Goal: Information Seeking & Learning: Learn about a topic

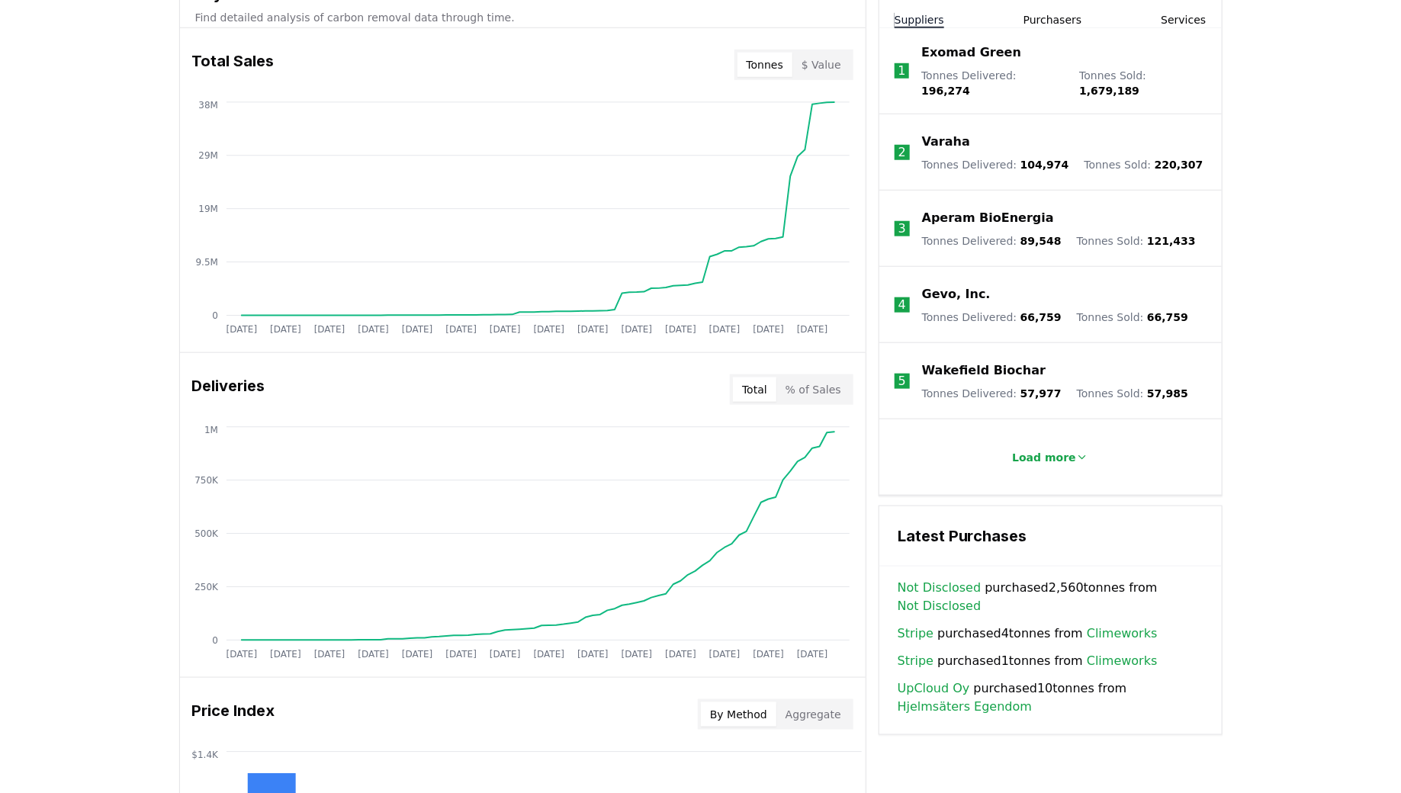
scroll to position [435, 0]
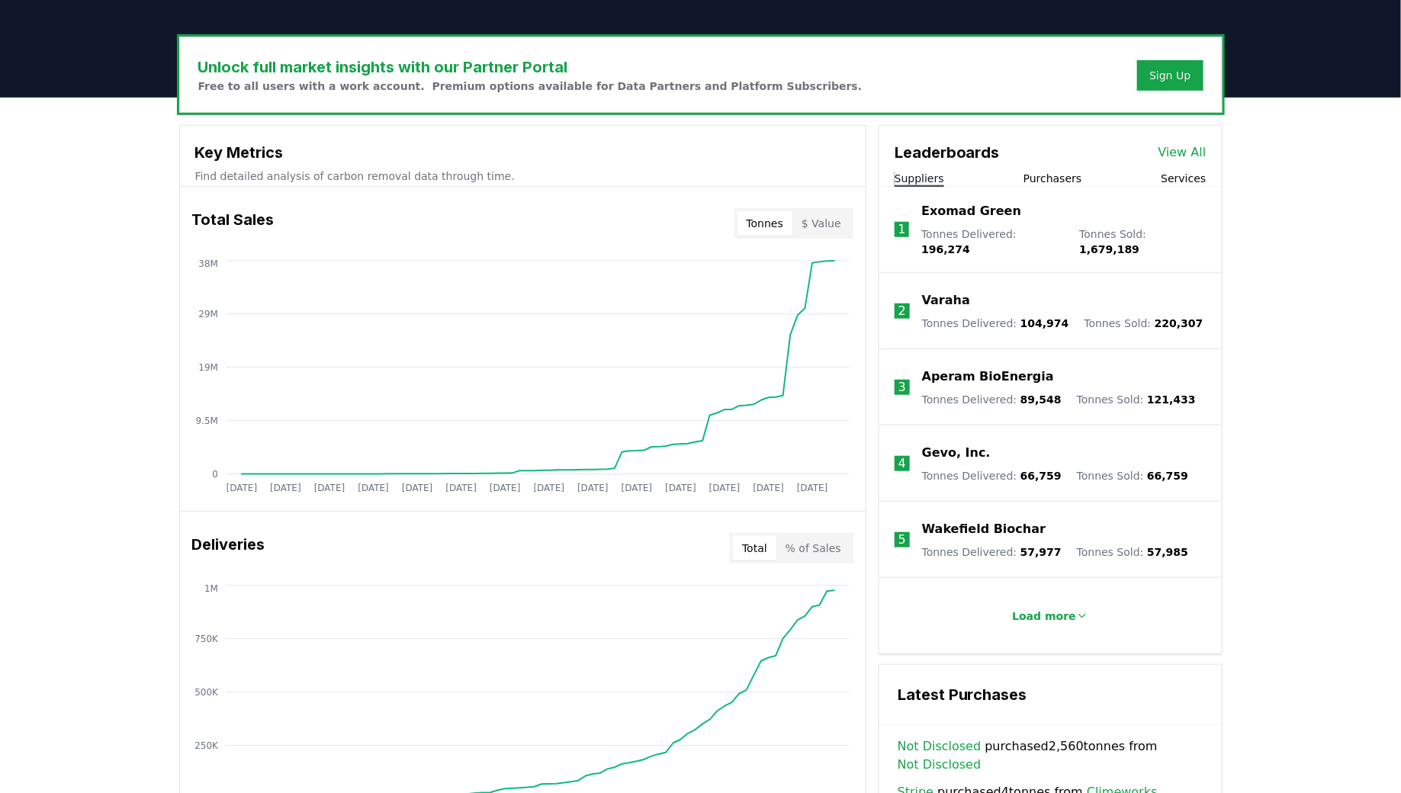
click at [1189, 149] on link "View All" at bounding box center [1182, 152] width 48 height 18
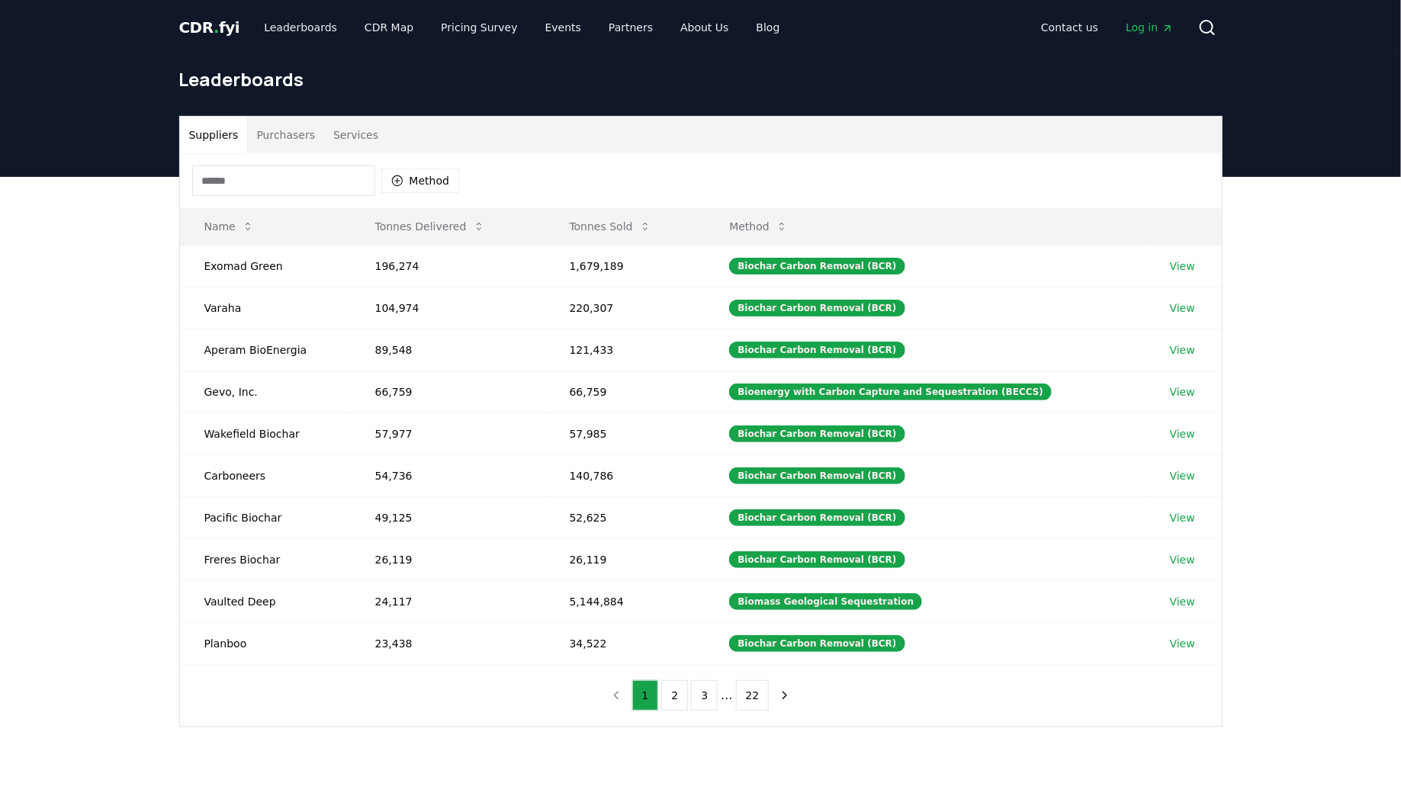
click at [294, 172] on input at bounding box center [283, 180] width 183 height 30
click at [293, 123] on button "Purchasers" at bounding box center [285, 135] width 77 height 37
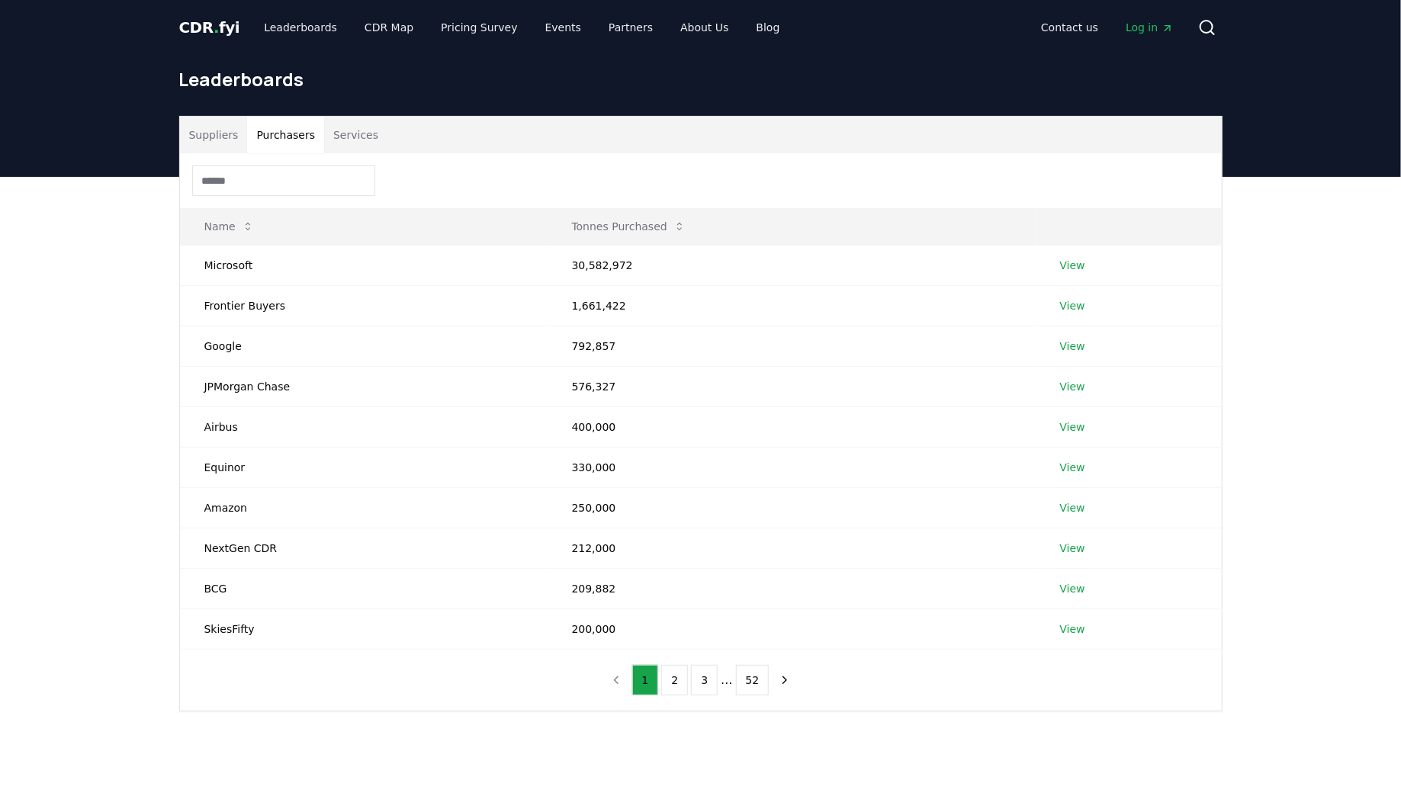
click at [293, 172] on input at bounding box center [283, 180] width 183 height 30
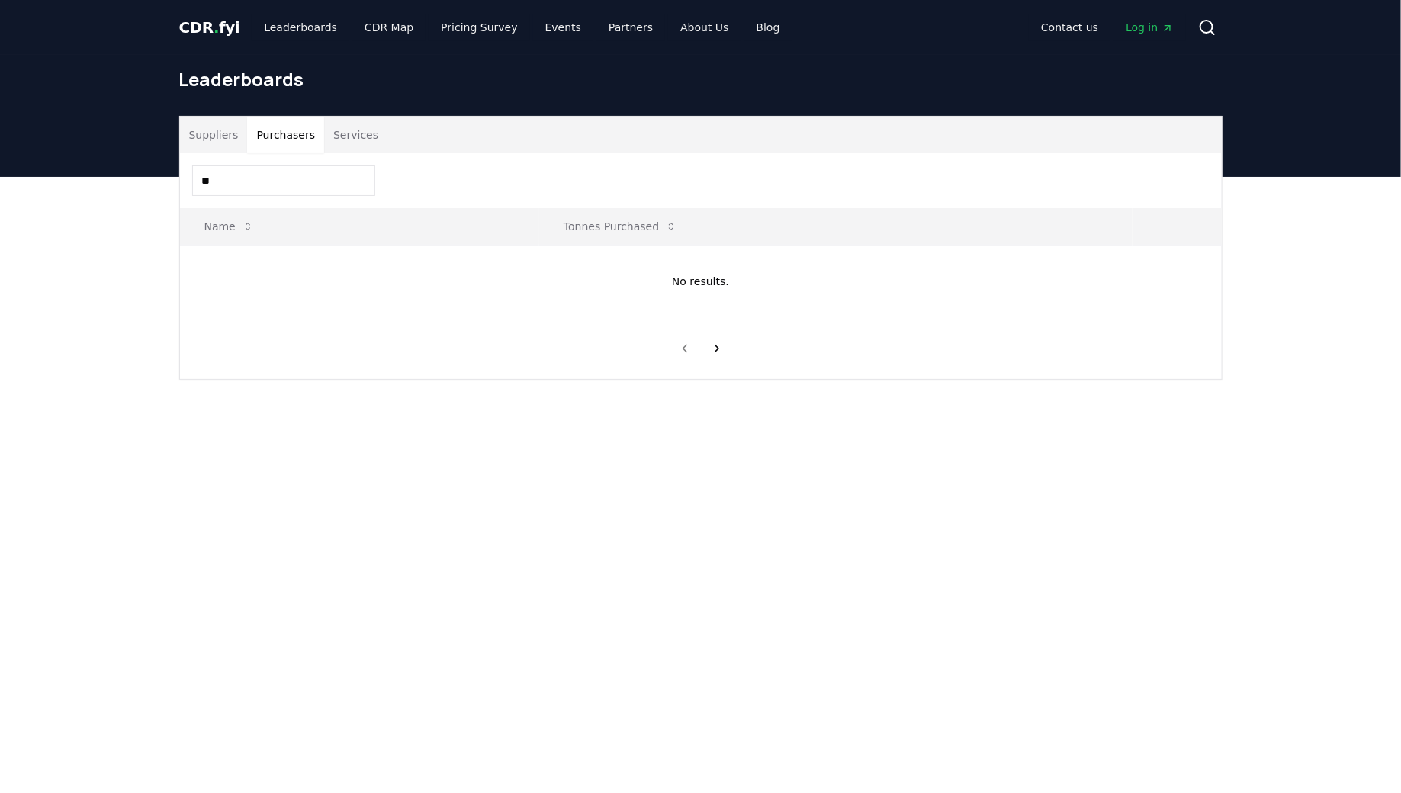
type input "*"
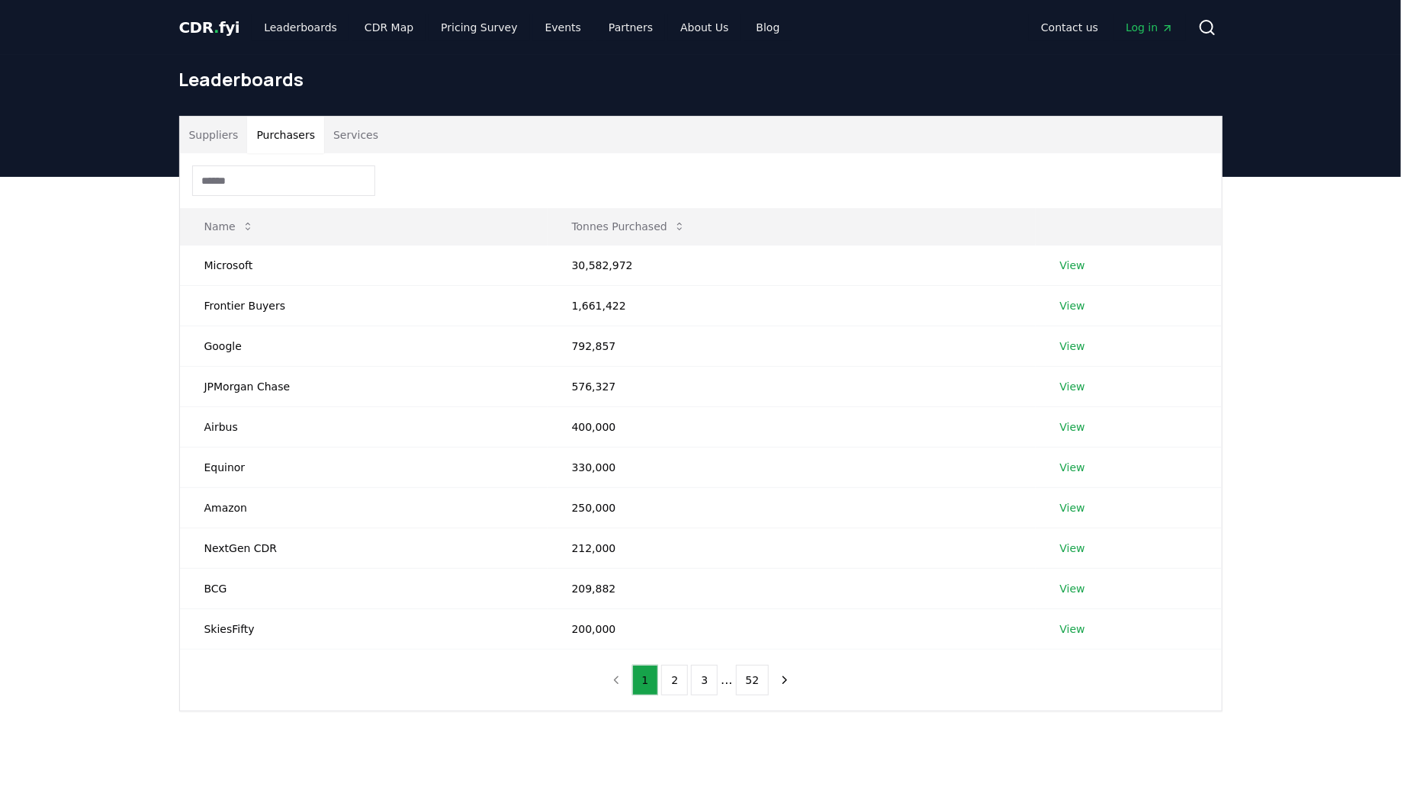
click at [209, 131] on button "Suppliers" at bounding box center [214, 135] width 68 height 37
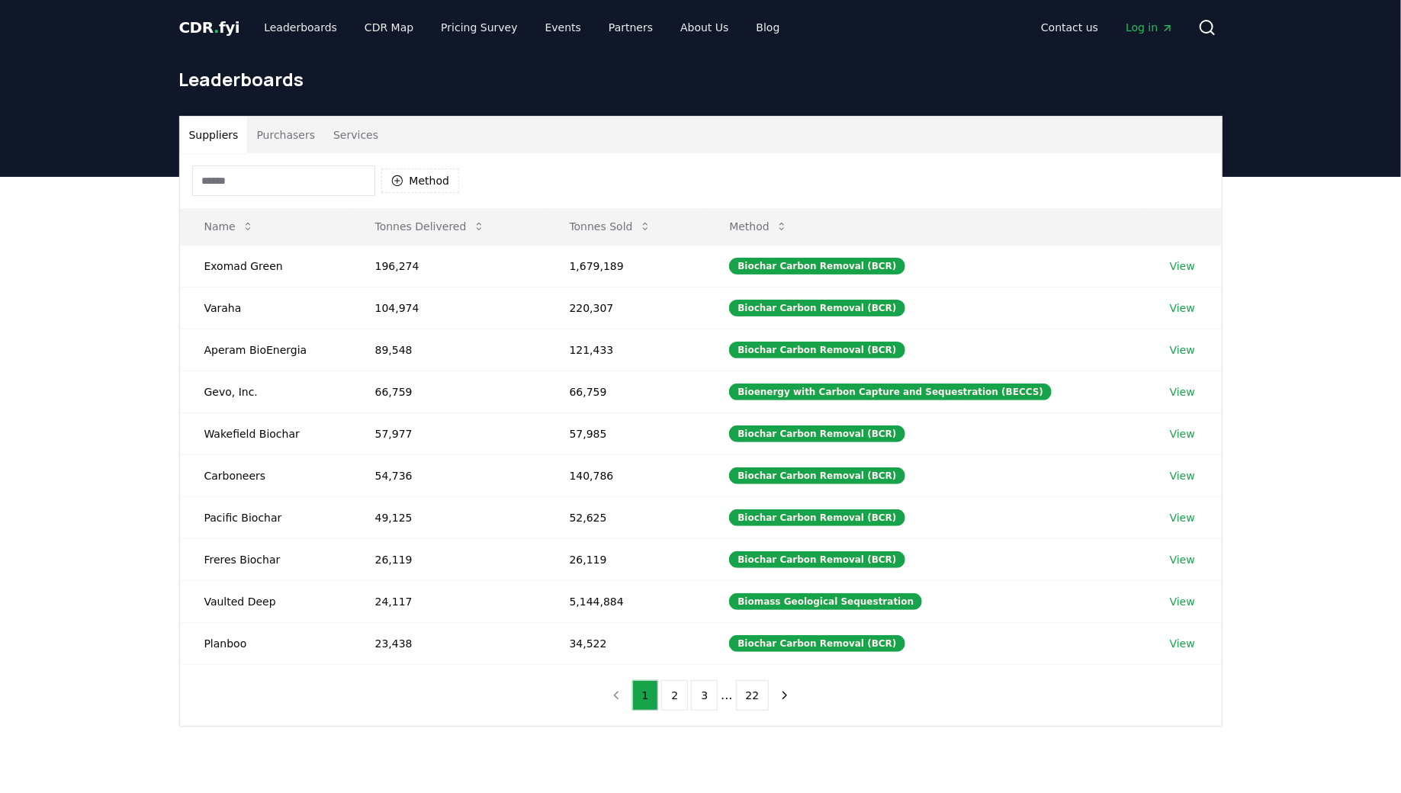
click at [222, 183] on input at bounding box center [283, 180] width 183 height 30
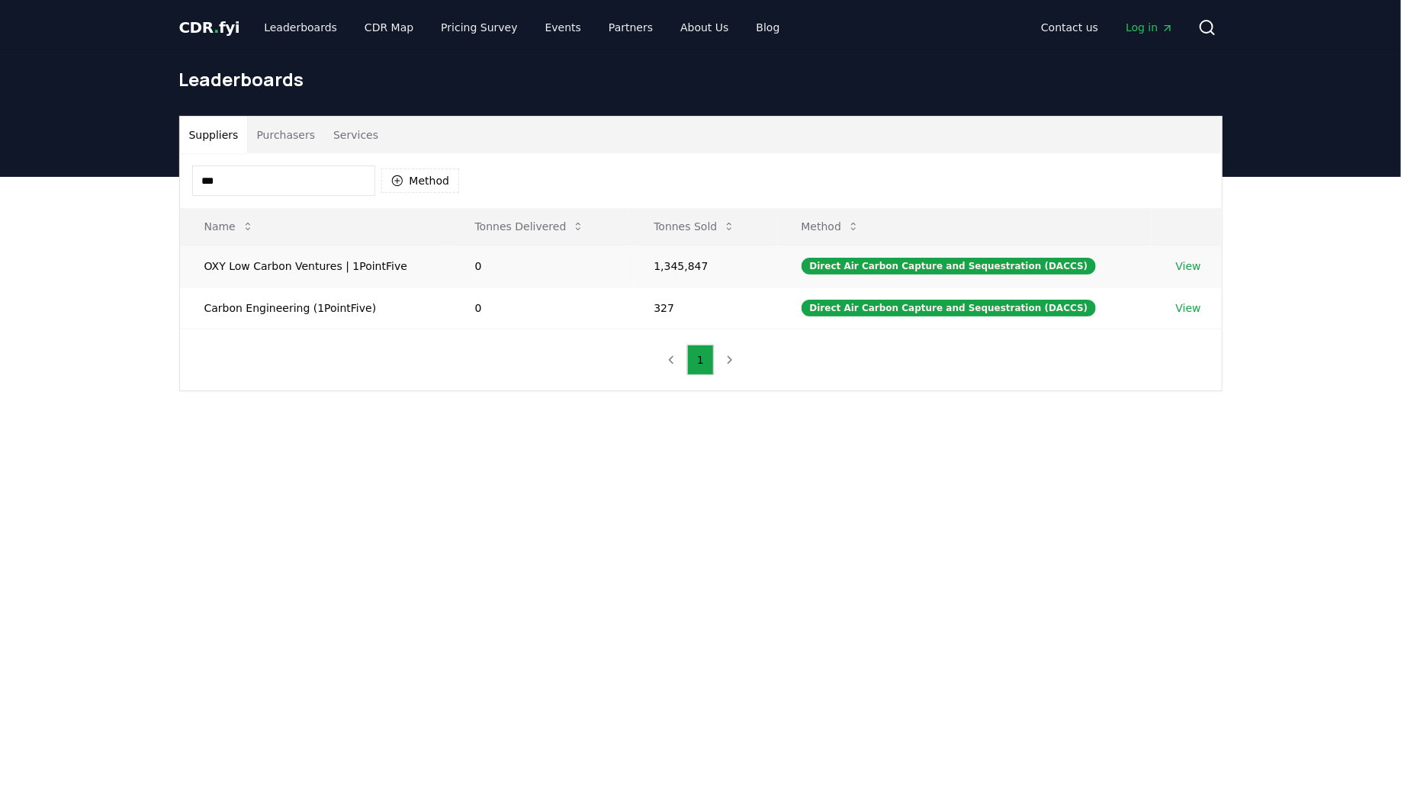
type input "***"
click at [1180, 255] on td "View" at bounding box center [1186, 266] width 70 height 42
click at [1187, 262] on link "View" at bounding box center [1188, 265] width 25 height 15
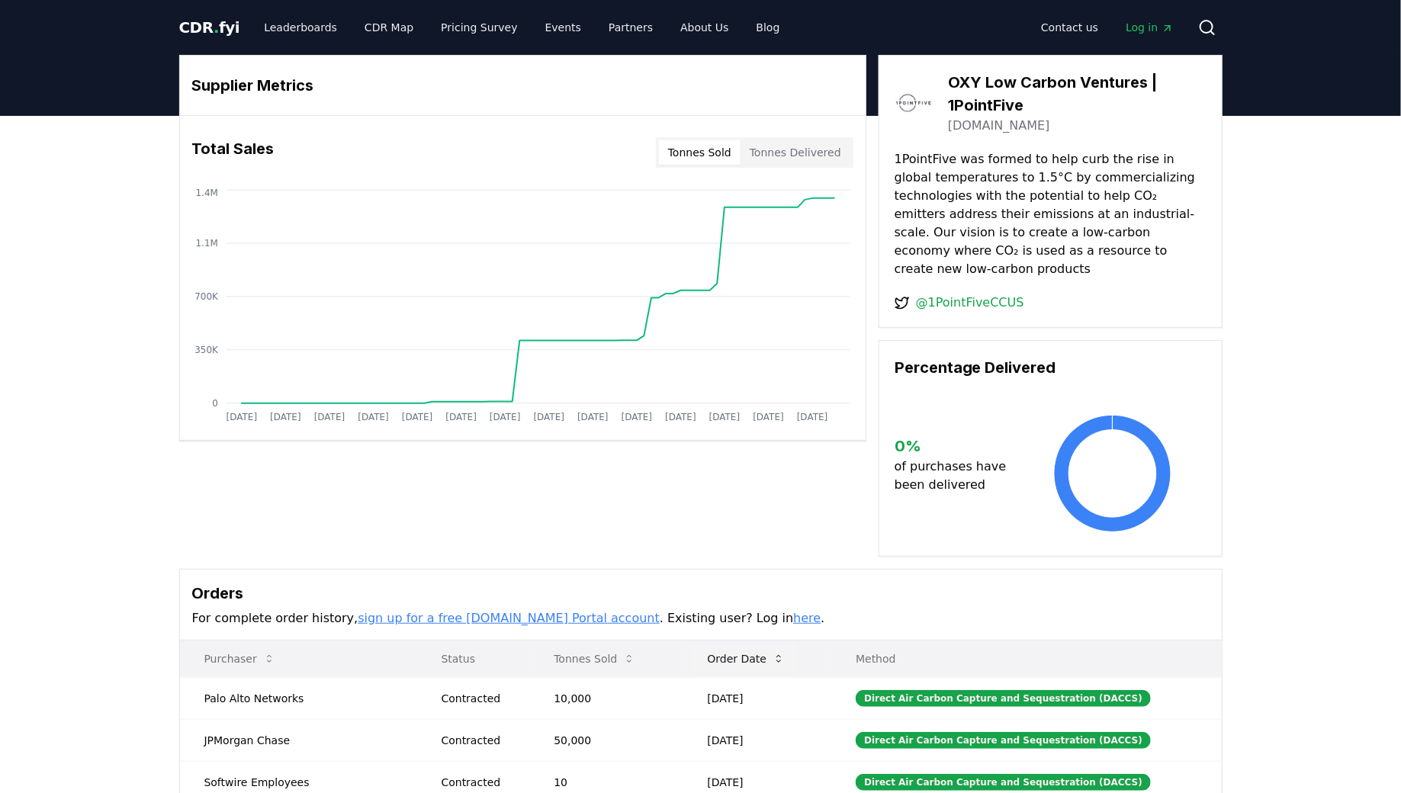
click at [725, 644] on button "Order Date" at bounding box center [746, 659] width 102 height 30
